Goal: Use online tool/utility: Utilize a website feature to perform a specific function

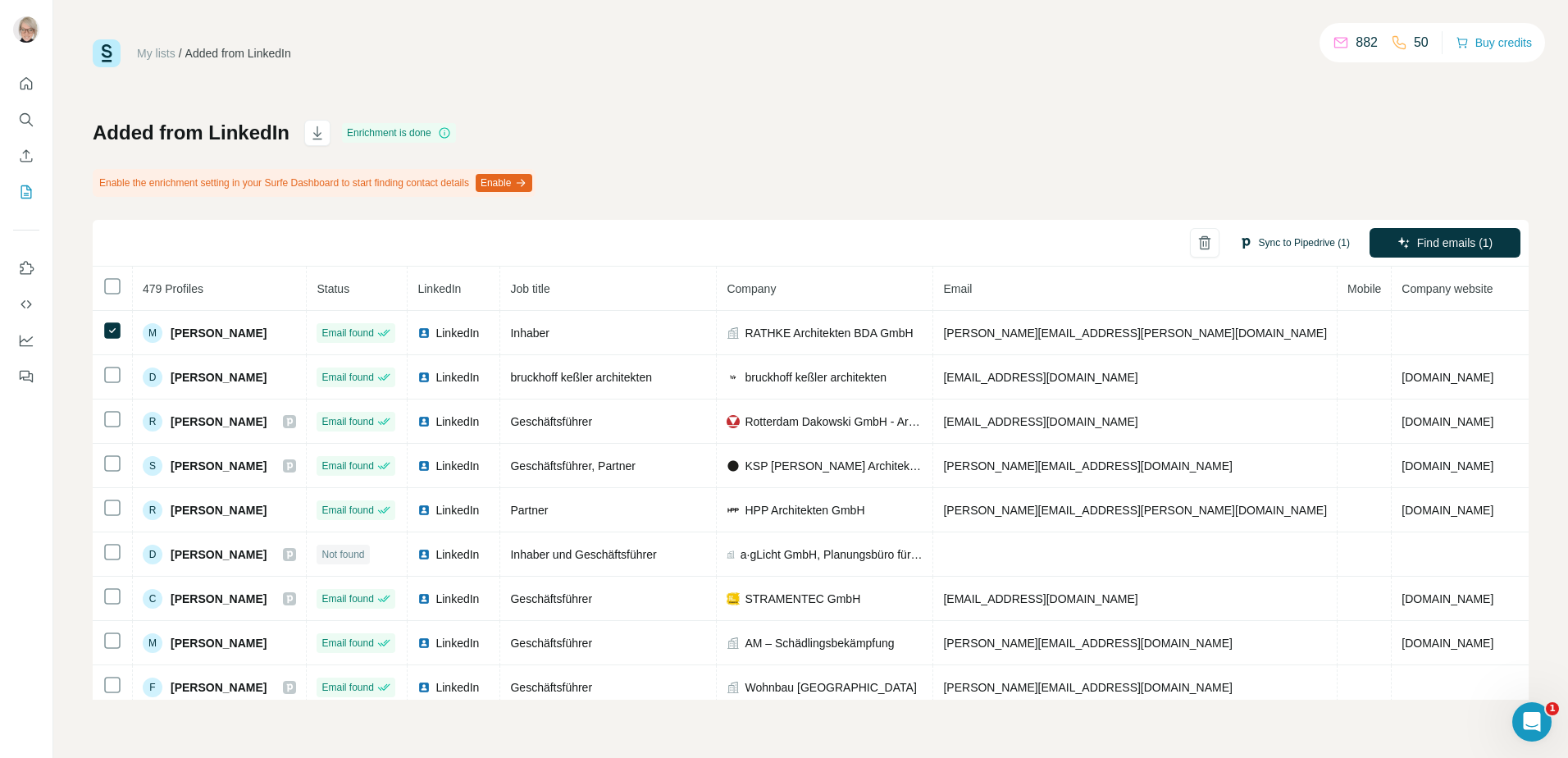
click at [1290, 230] on button "Sync to Pipedrive (1)" at bounding box center [1295, 243] width 134 height 24
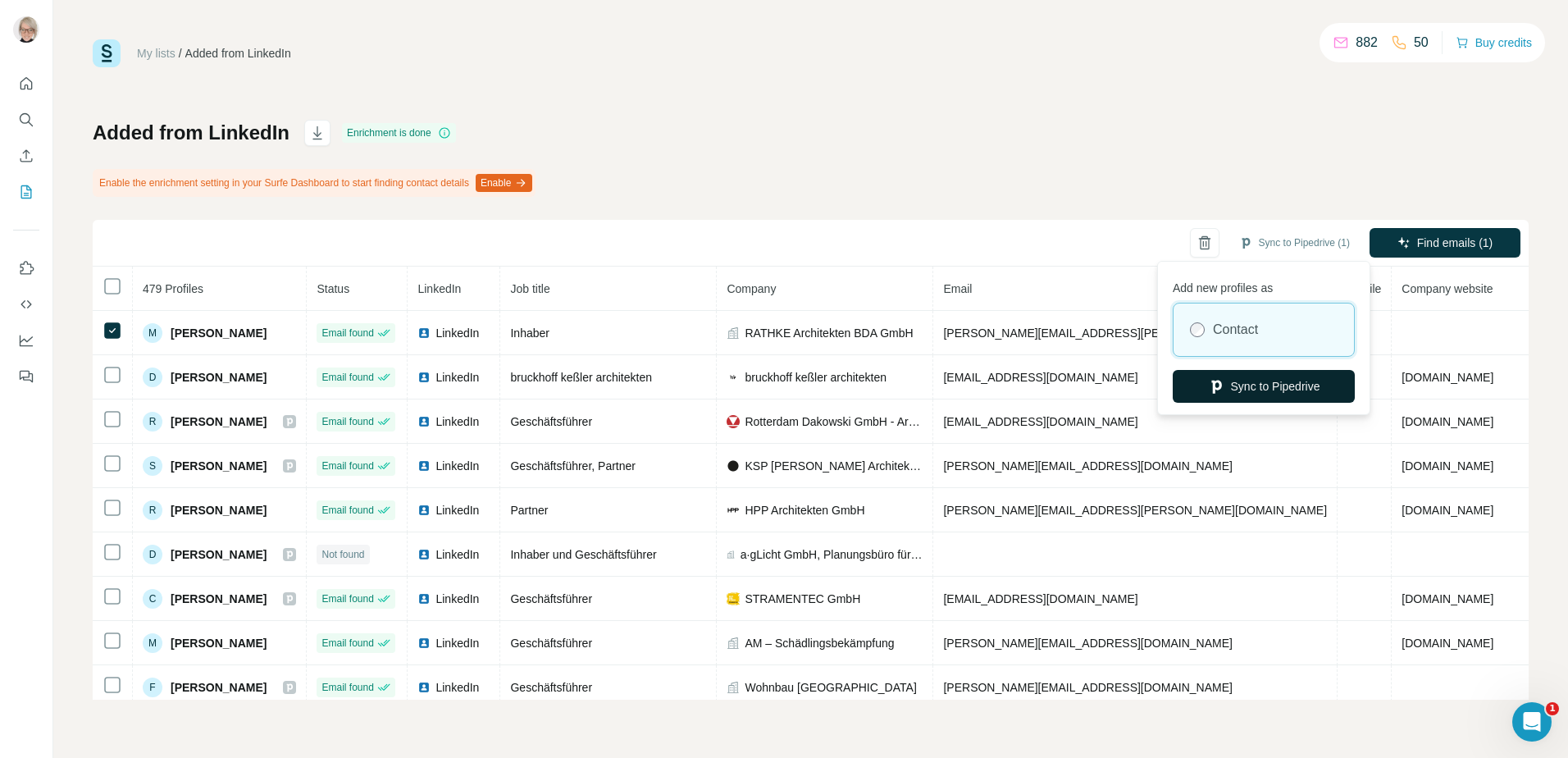
click at [1263, 389] on button "Sync to Pipedrive" at bounding box center [1265, 387] width 183 height 33
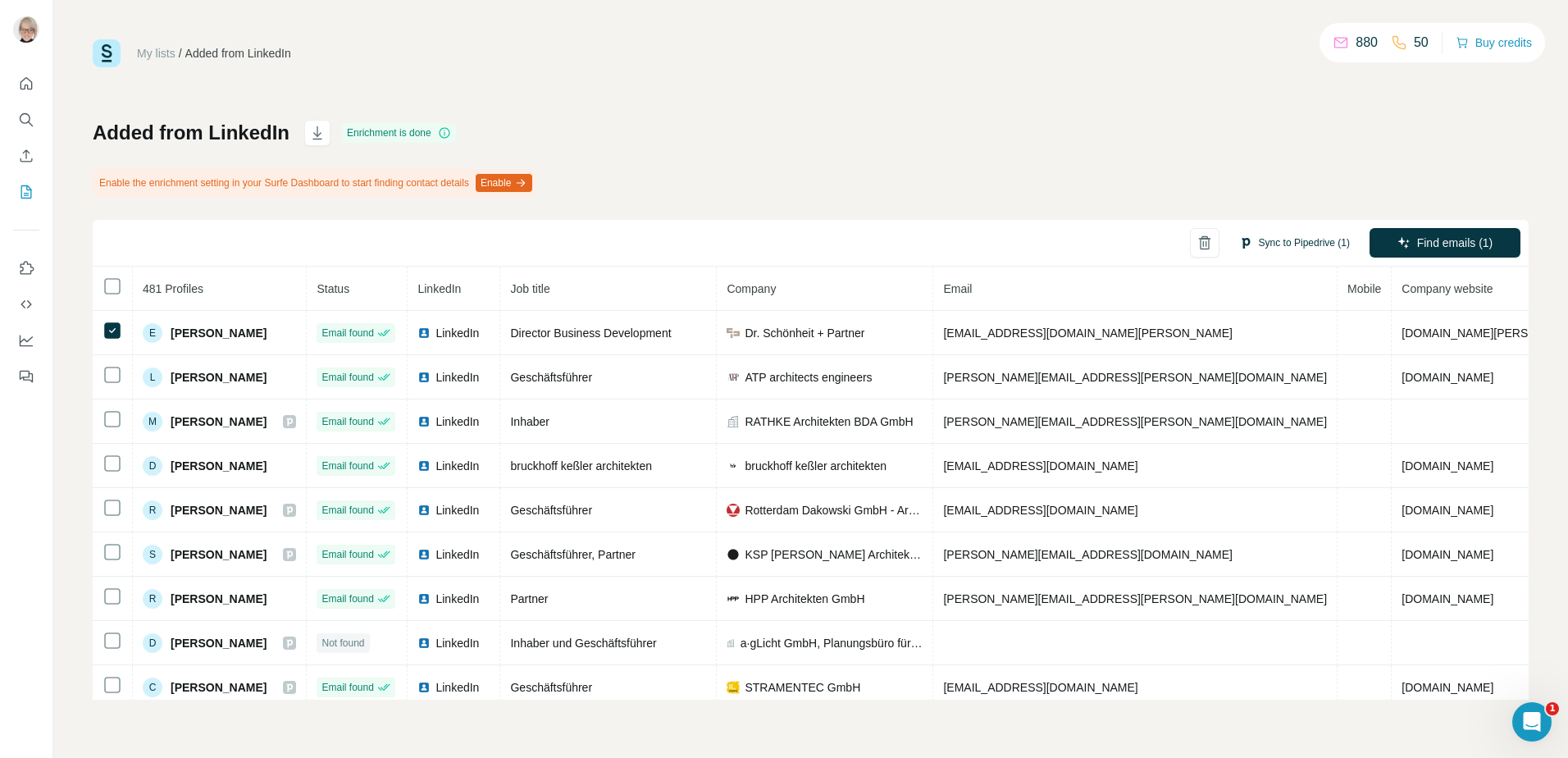
click at [1285, 237] on button "Sync to Pipedrive (1)" at bounding box center [1295, 243] width 134 height 24
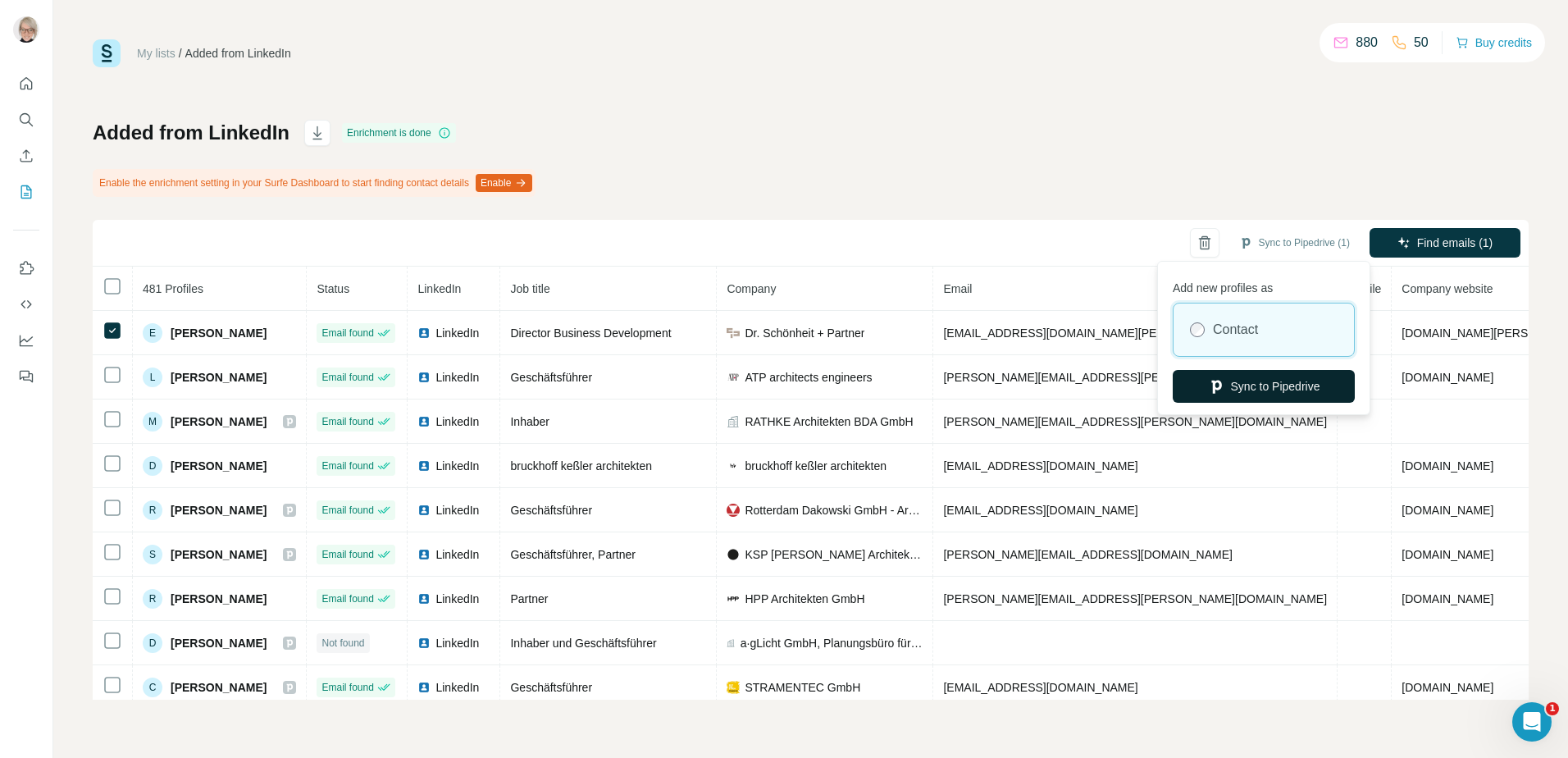
click at [1260, 381] on button "Sync to Pipedrive" at bounding box center [1265, 387] width 183 height 33
